Goal: Check status: Check status

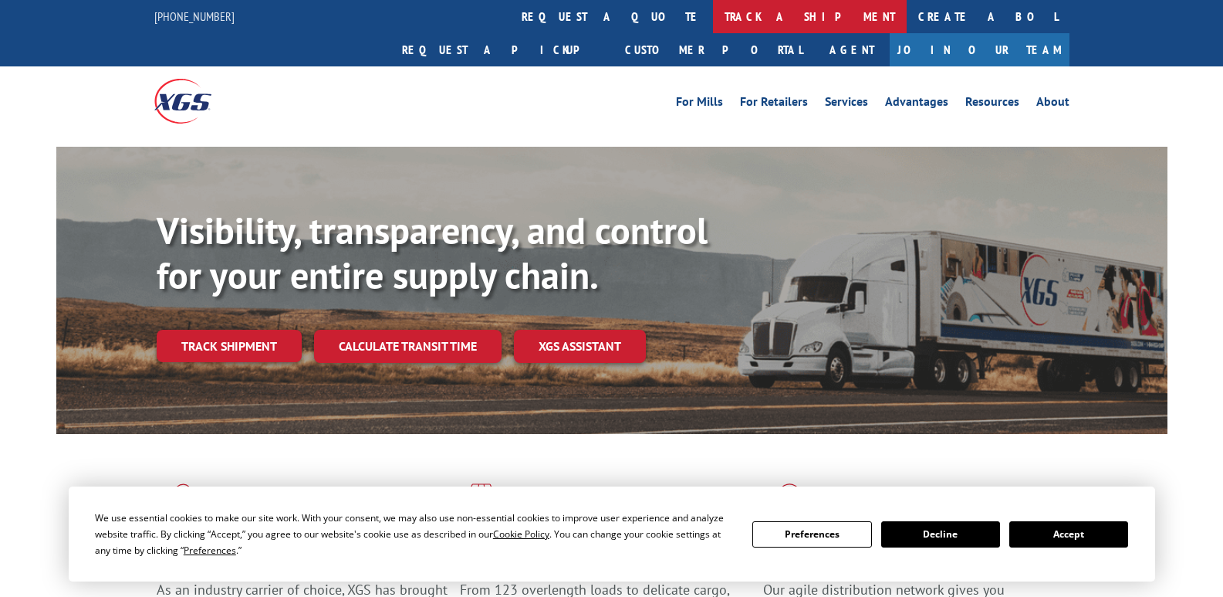
click at [713, 20] on link "track a shipment" at bounding box center [810, 16] width 194 height 33
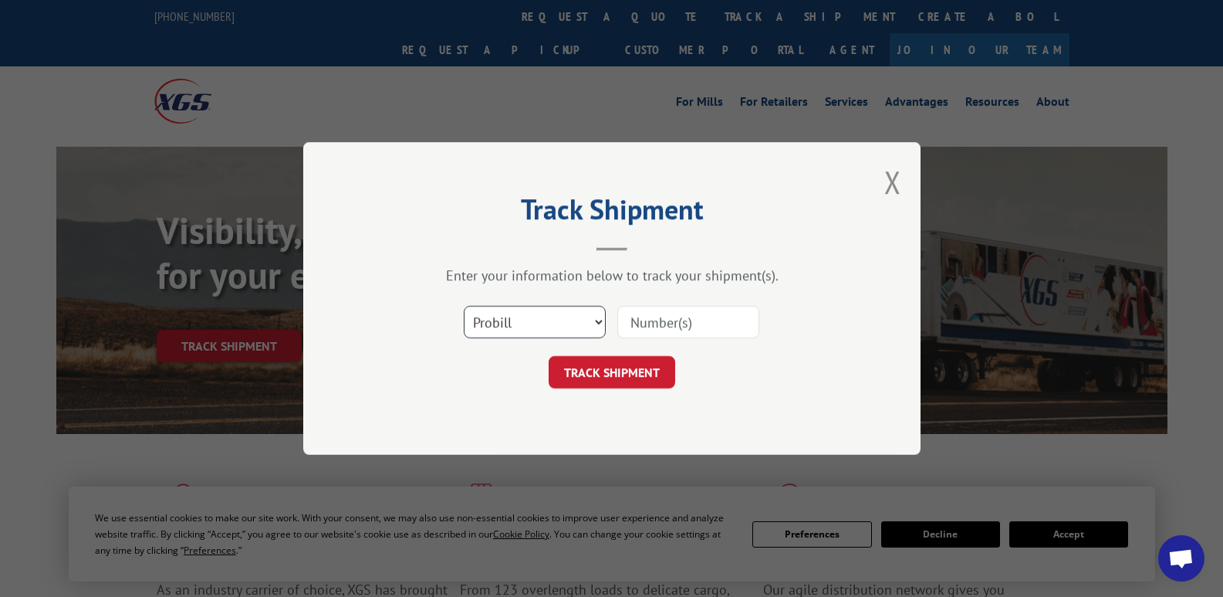
drag, startPoint x: 562, startPoint y: 331, endPoint x: 583, endPoint y: 329, distance: 21.0
click at [562, 331] on select "Select category... Probill BOL PO" at bounding box center [535, 322] width 142 height 32
click at [599, 320] on select "Select category... Probill BOL PO" at bounding box center [535, 322] width 142 height 32
click at [601, 320] on select "Select category... Probill BOL PO" at bounding box center [535, 322] width 142 height 32
select select "bol"
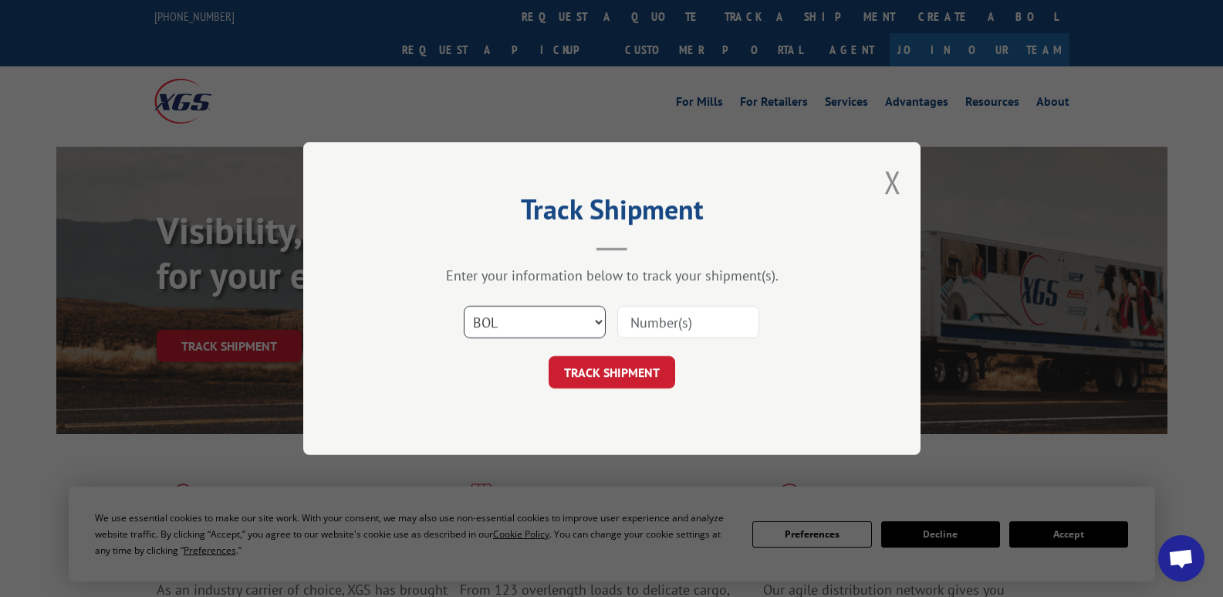
click at [464, 306] on select "Select category... Probill BOL PO" at bounding box center [535, 322] width 142 height 32
click at [685, 327] on input at bounding box center [688, 322] width 142 height 32
paste input "31403624"
type input "31403624"
click at [634, 370] on button "TRACK SHIPMENT" at bounding box center [612, 372] width 127 height 32
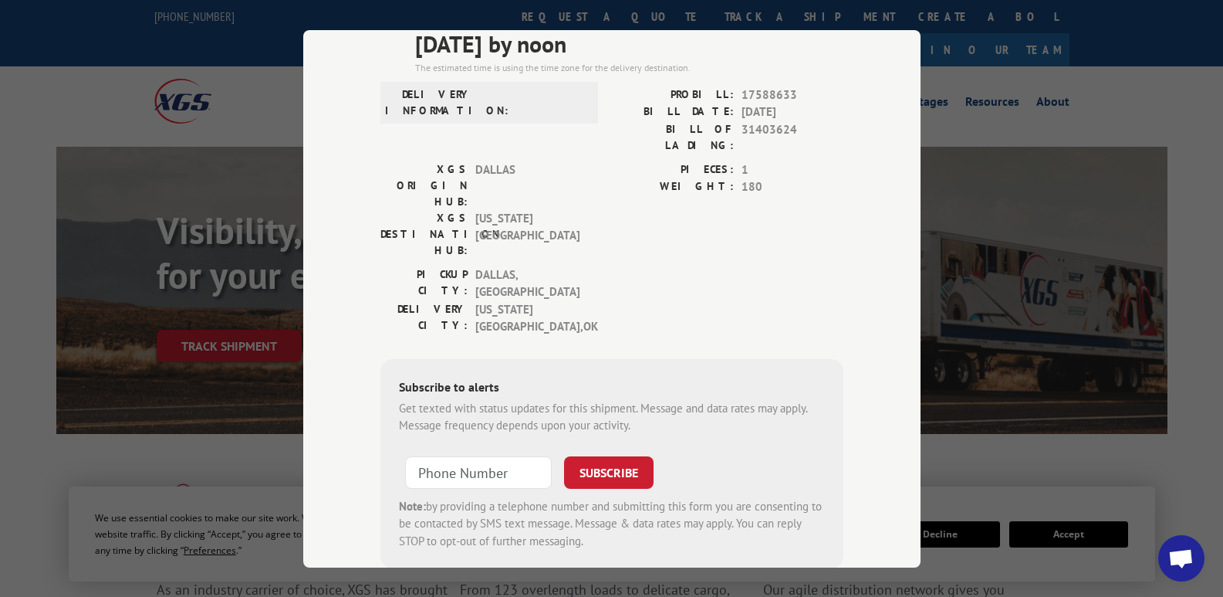
scroll to position [157, 0]
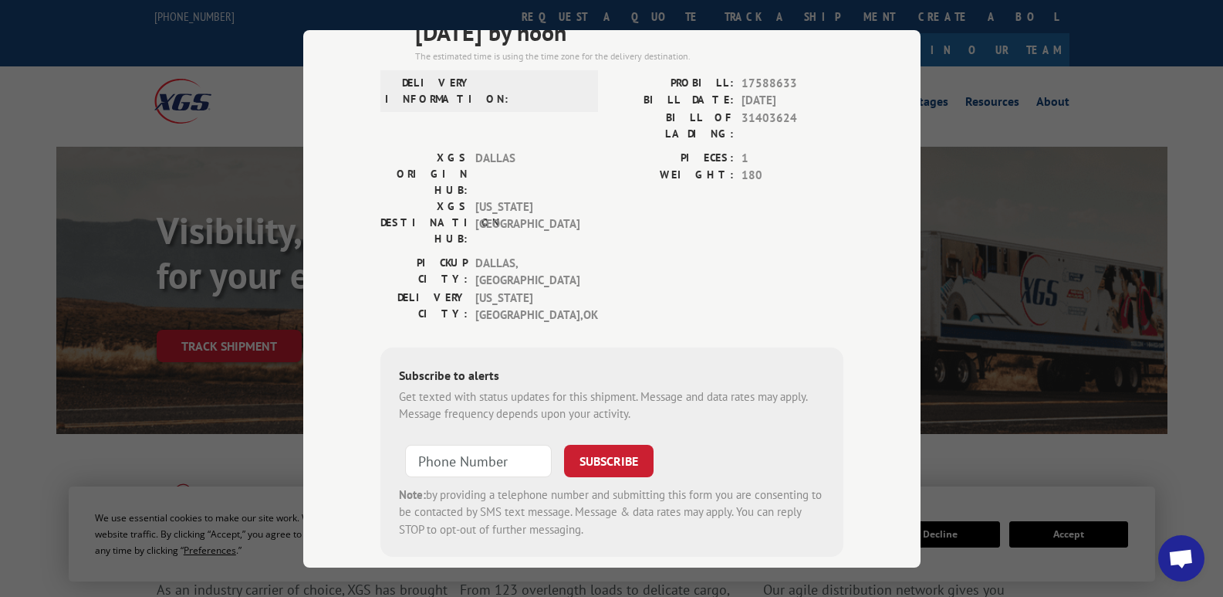
type input "+1 (___) ___-____"
click at [476, 444] on input "+1 (___) ___-____" at bounding box center [478, 460] width 147 height 32
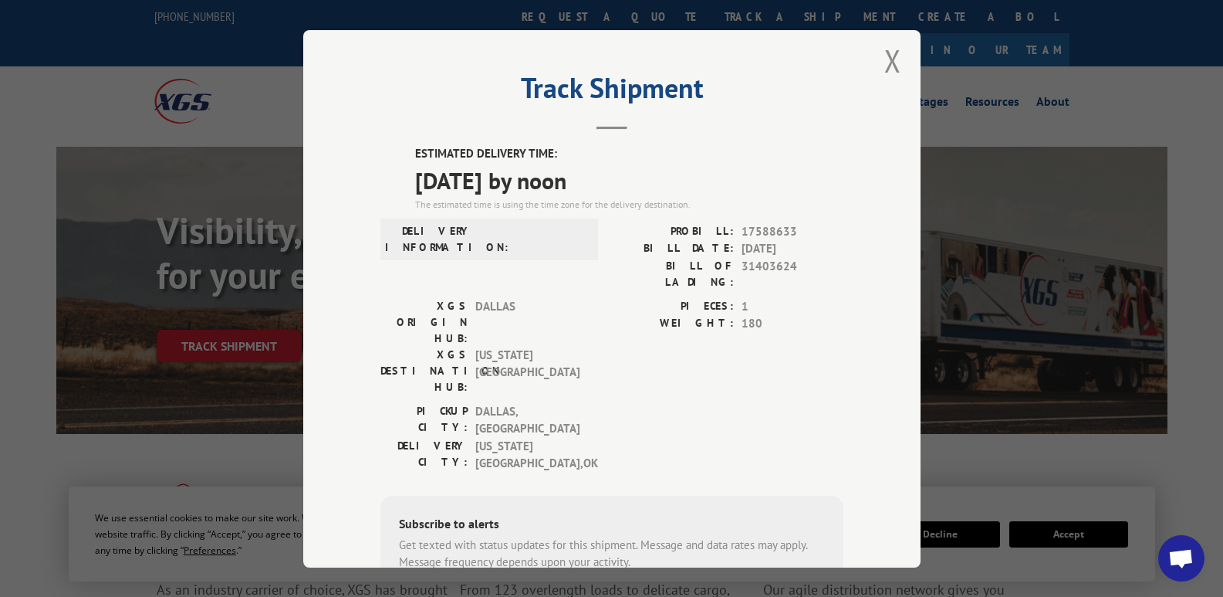
scroll to position [3, 0]
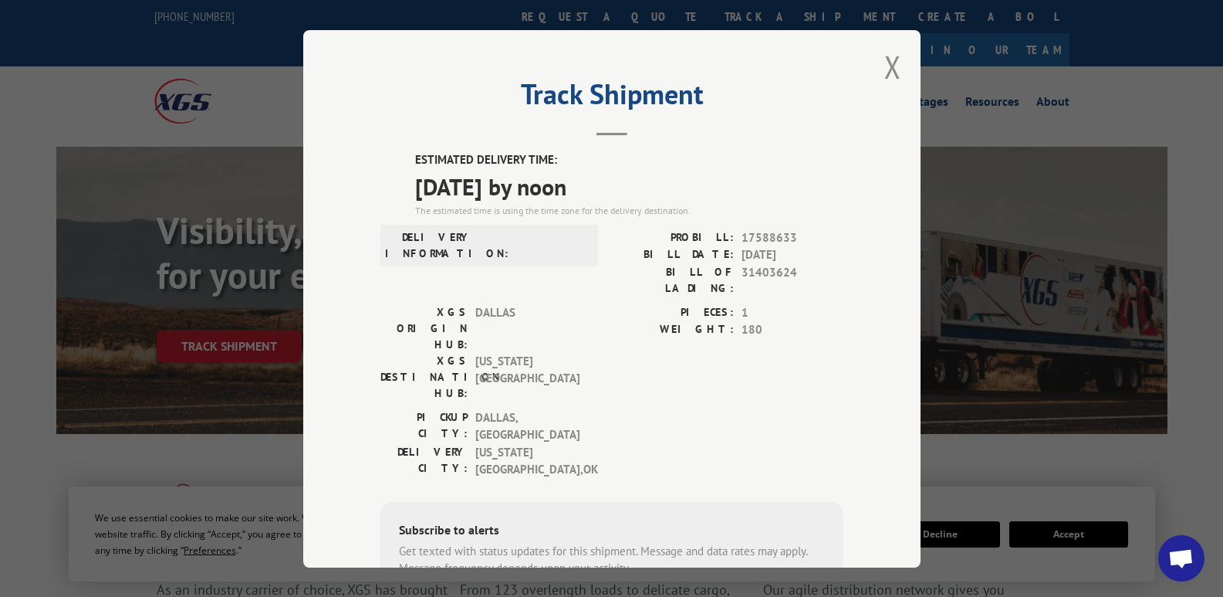
type input "+1 (___) ___-____"
click at [887, 59] on button "Close modal" at bounding box center [893, 66] width 17 height 41
